Goal: Navigation & Orientation: Find specific page/section

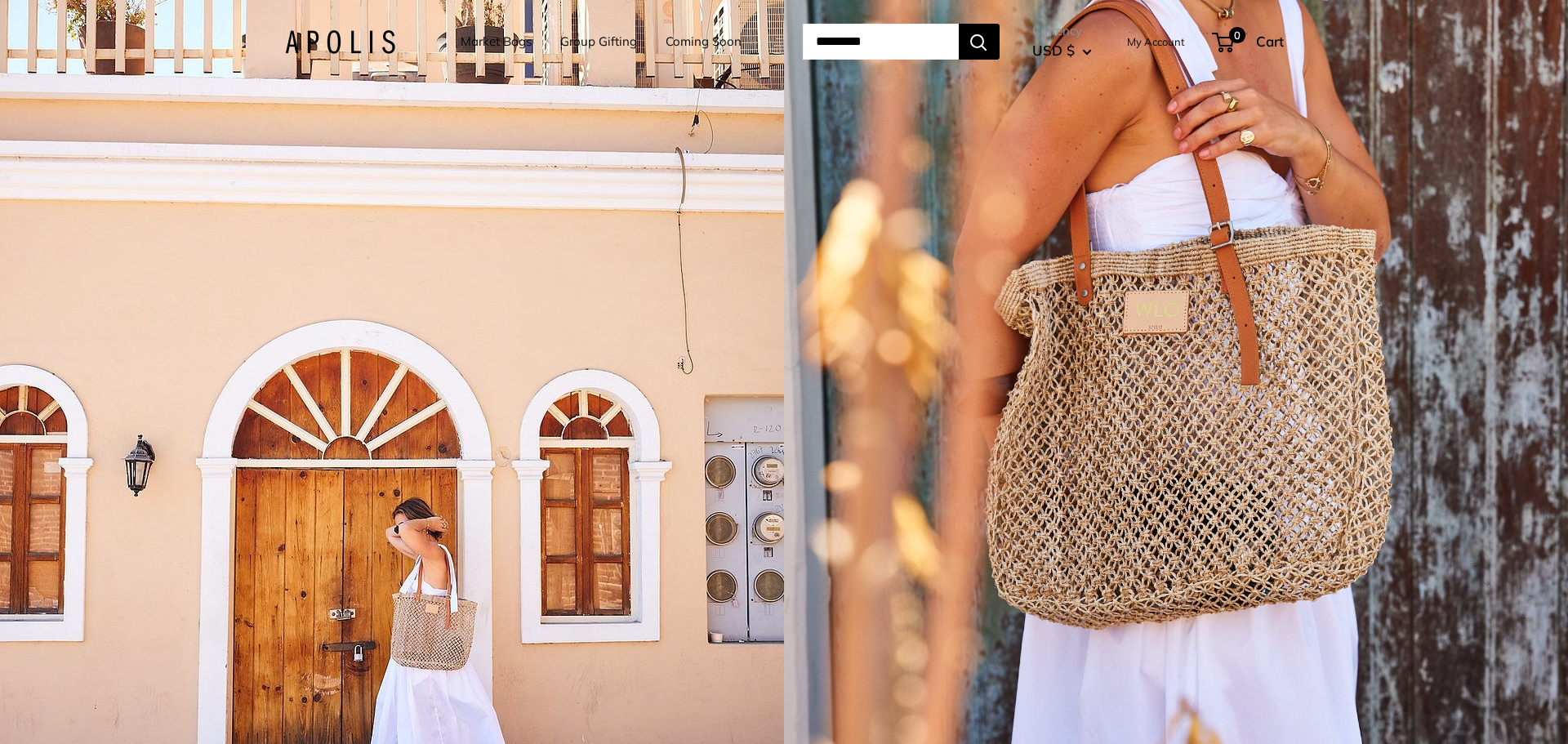
click at [310, 41] on img at bounding box center [340, 42] width 110 height 24
click at [691, 36] on link "Coming Soon" at bounding box center [703, 42] width 76 height 23
